Goal: Task Accomplishment & Management: Manage account settings

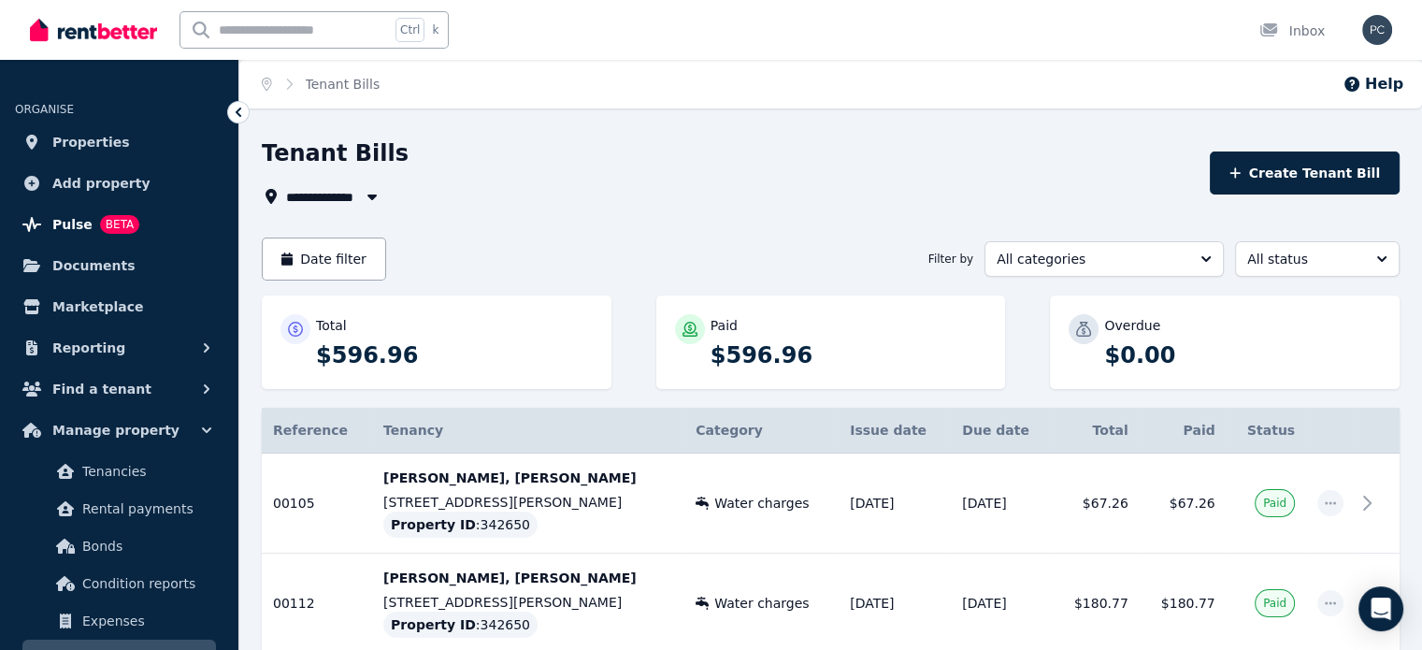
click at [65, 226] on span "Pulse" at bounding box center [72, 224] width 40 height 22
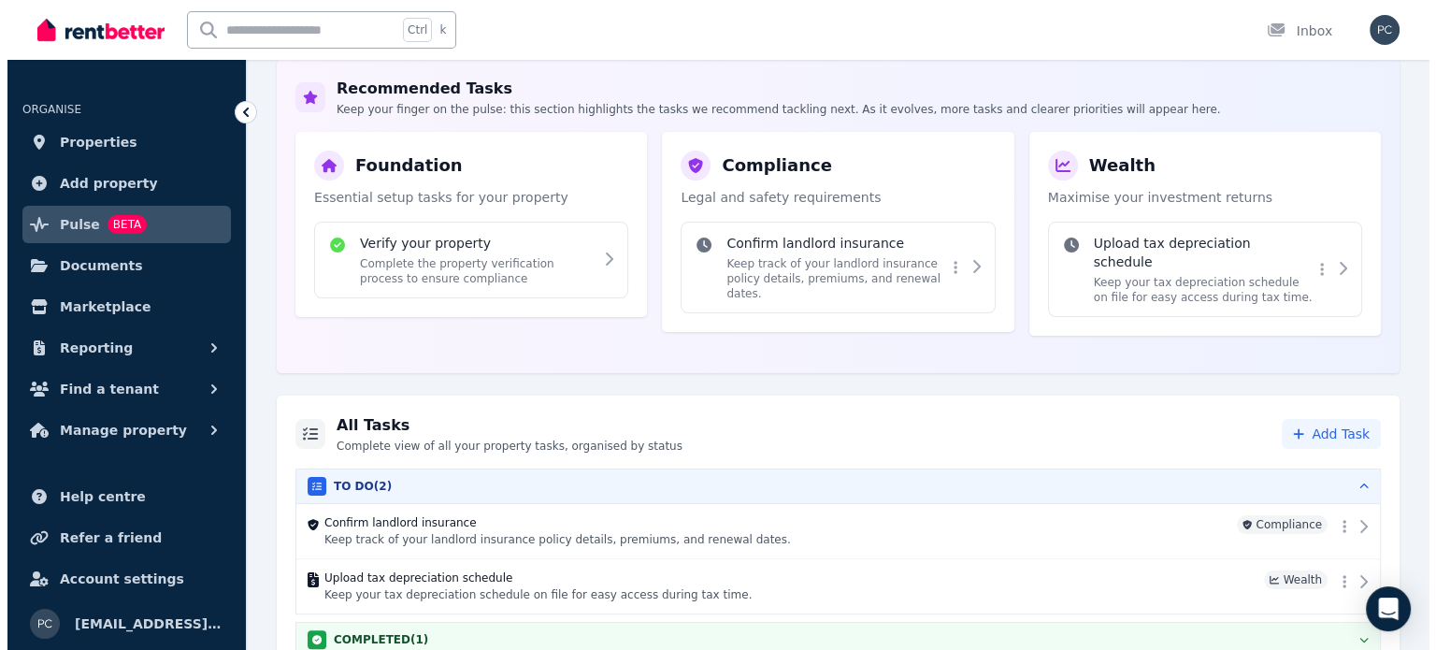
scroll to position [283, 0]
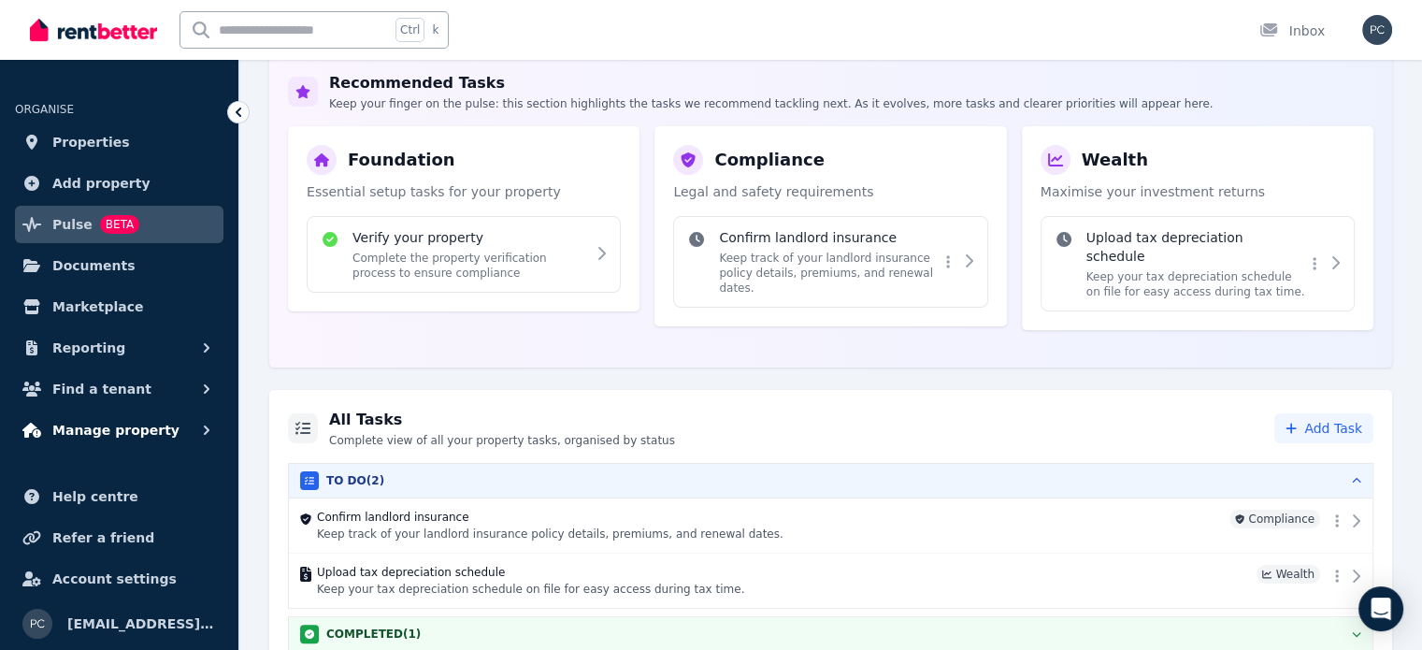
click at [101, 426] on span "Manage property" at bounding box center [115, 430] width 127 height 22
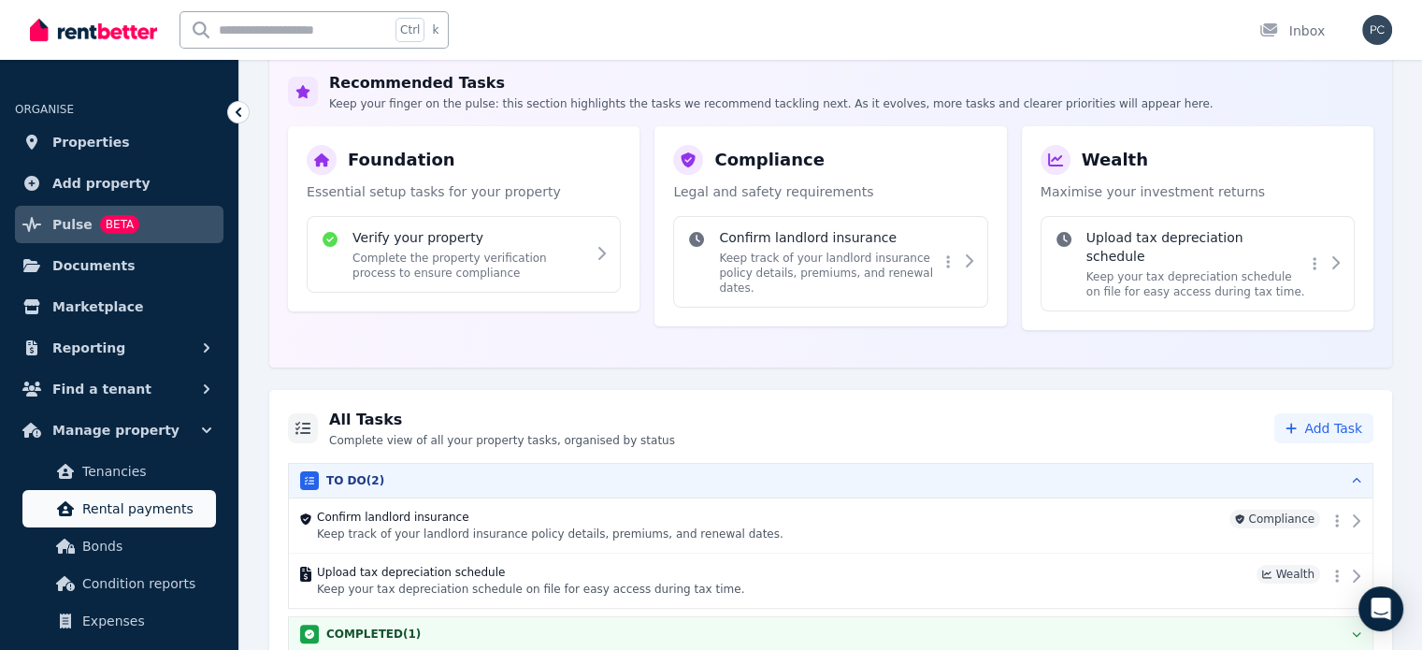
click at [122, 510] on span "Rental payments" at bounding box center [145, 508] width 126 height 22
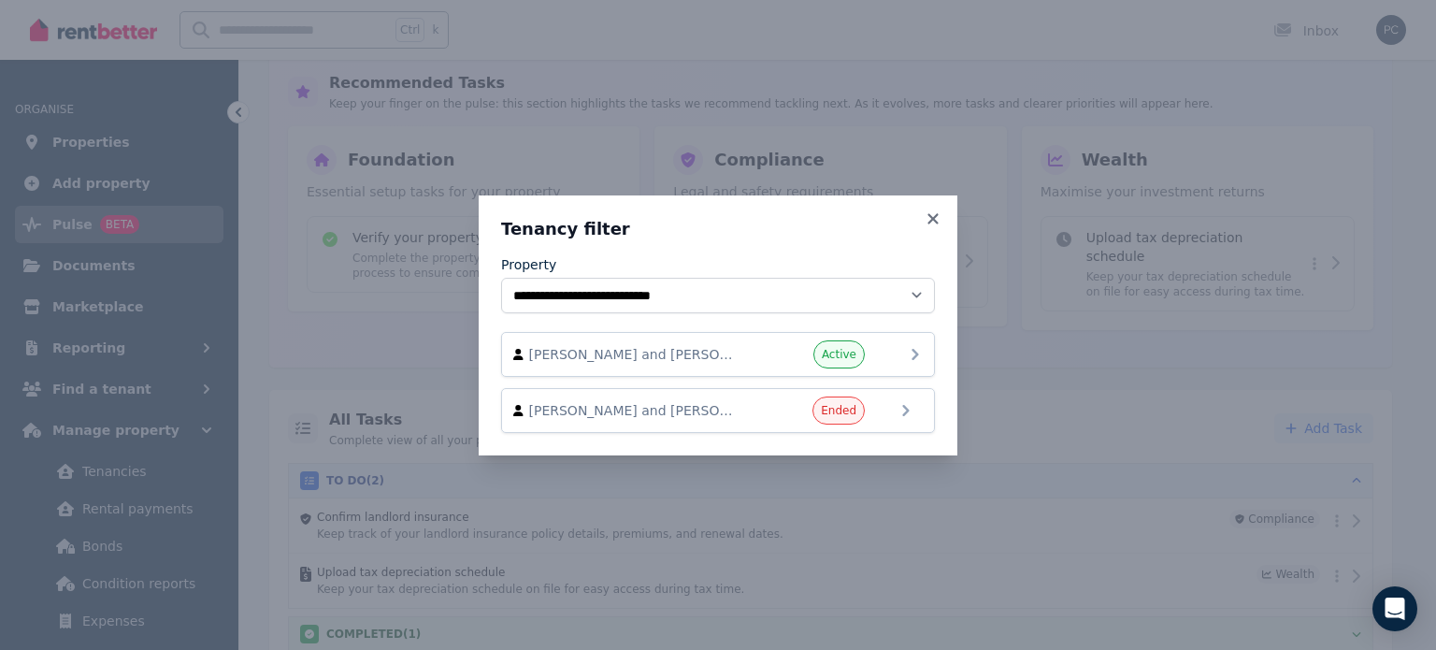
click at [699, 352] on span "Kathleen Hope and Carl Fokstuen" at bounding box center [635, 354] width 213 height 19
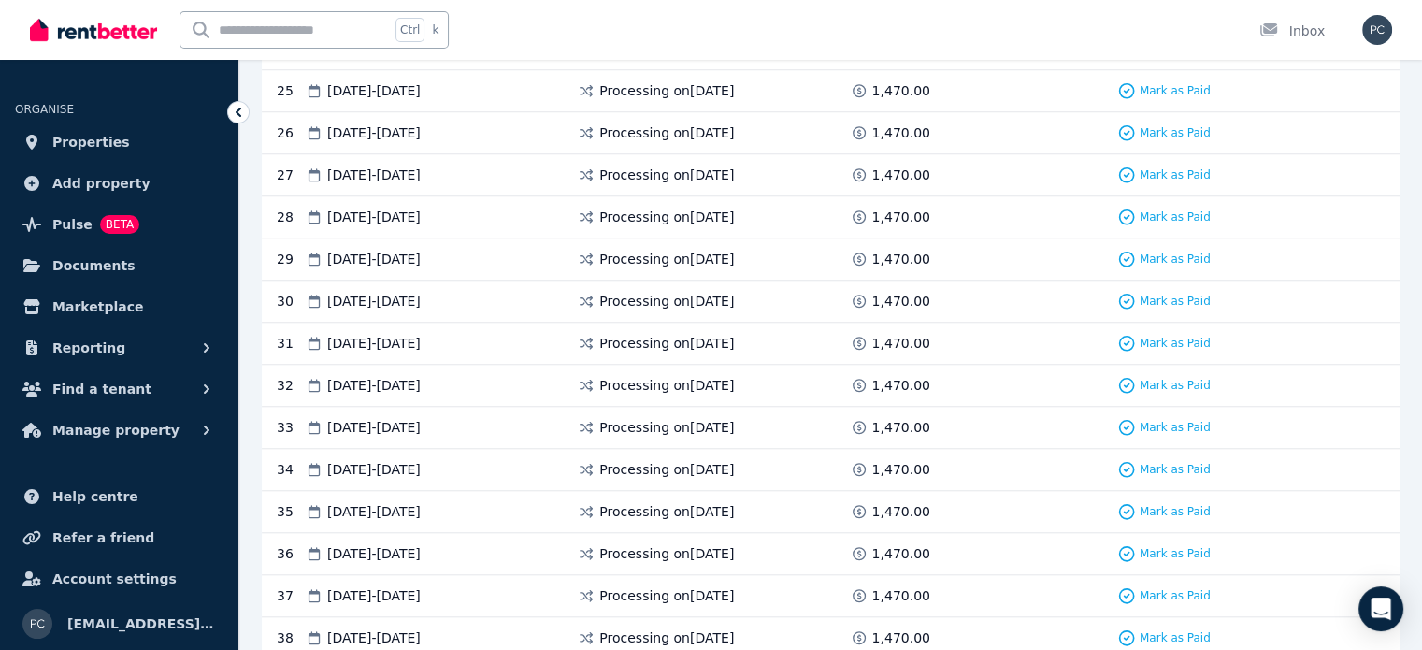
scroll to position [1754, 0]
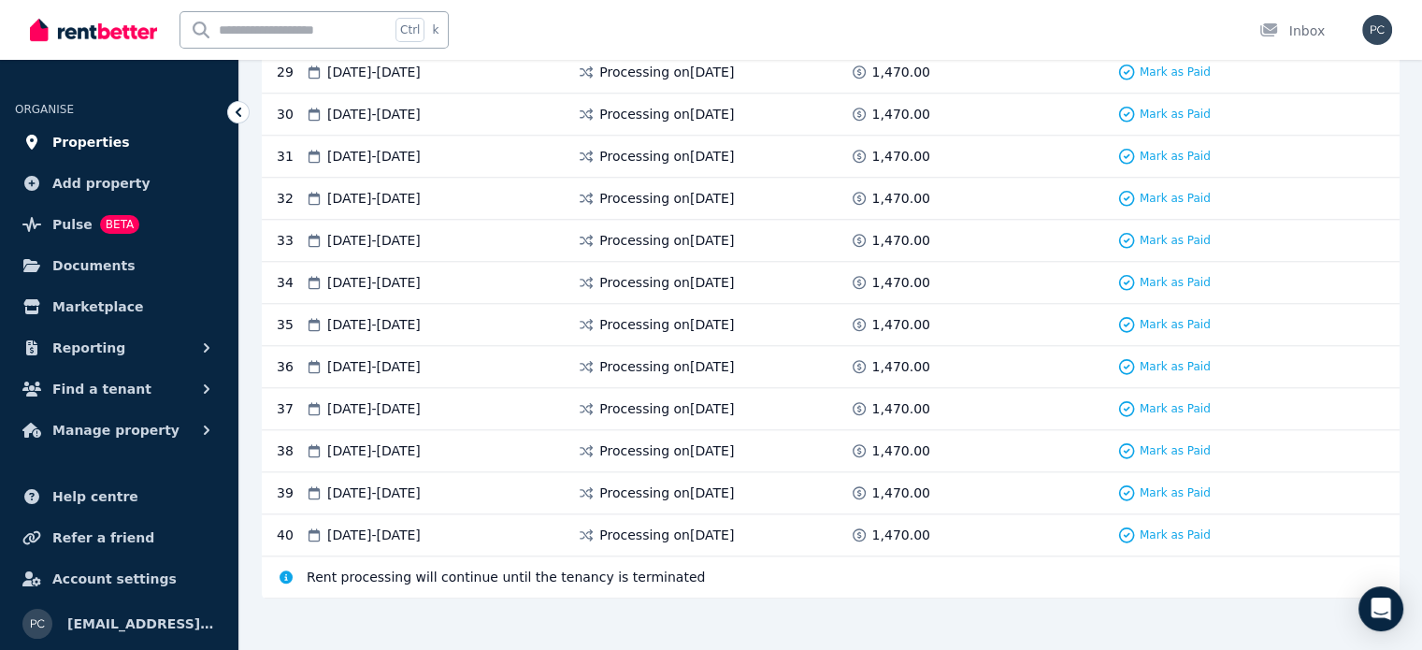
click at [71, 141] on span "Properties" at bounding box center [91, 142] width 78 height 22
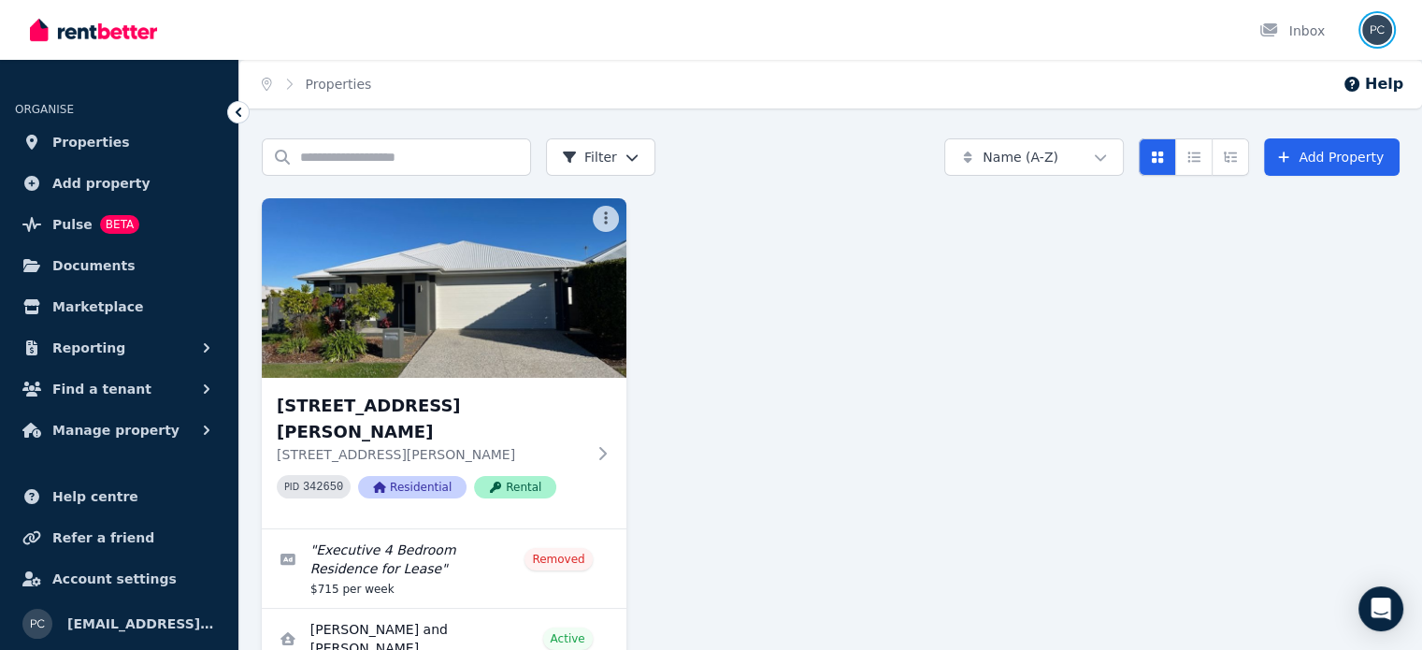
click at [1379, 28] on img "button" at bounding box center [1377, 30] width 30 height 30
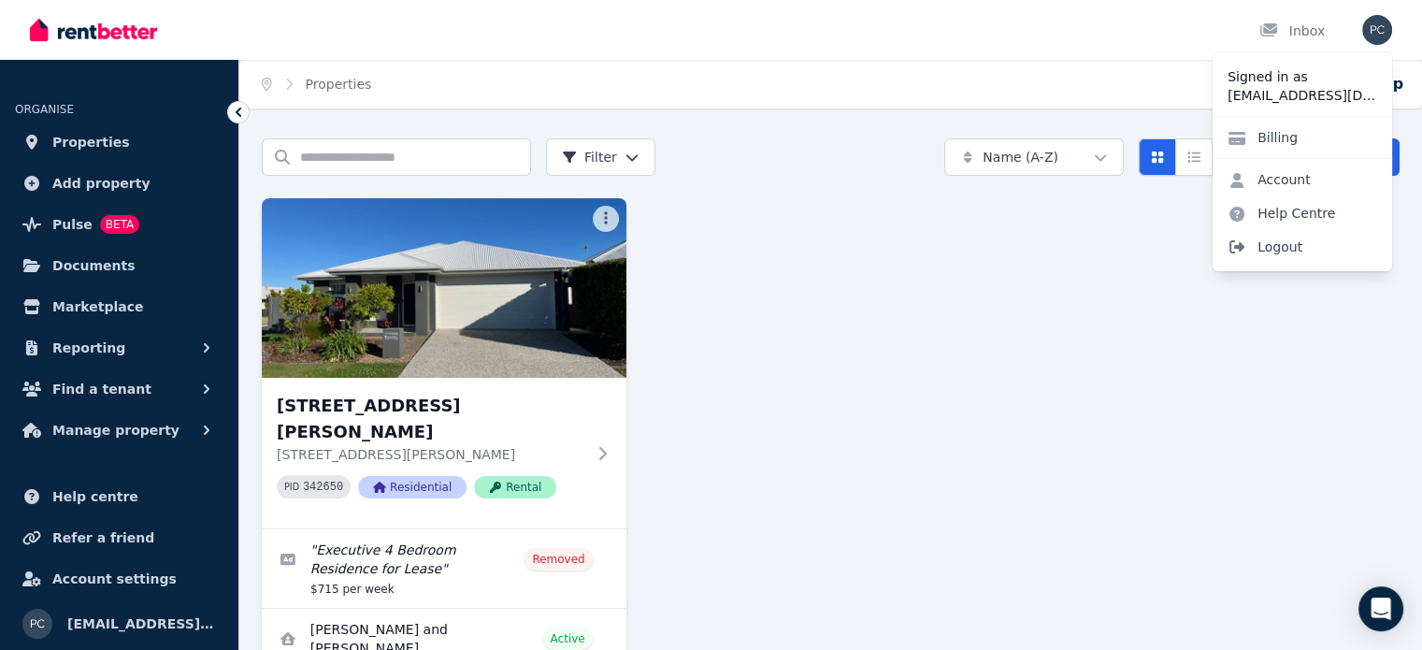
click at [1283, 247] on span "Logout" at bounding box center [1303, 247] width 180 height 34
